Goal: Navigation & Orientation: Find specific page/section

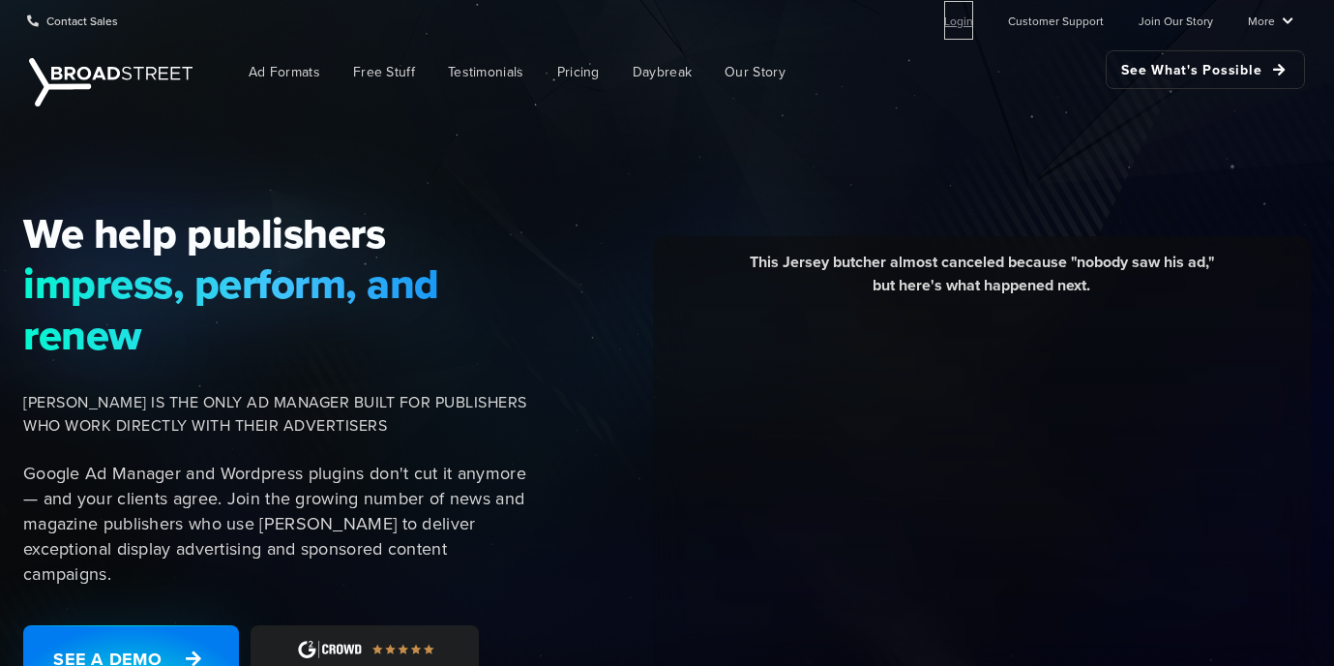
click at [954, 15] on link "Login" at bounding box center [958, 20] width 29 height 39
click at [308, 73] on span "Ad Formats" at bounding box center [285, 72] width 72 height 20
